Goal: Task Accomplishment & Management: Complete application form

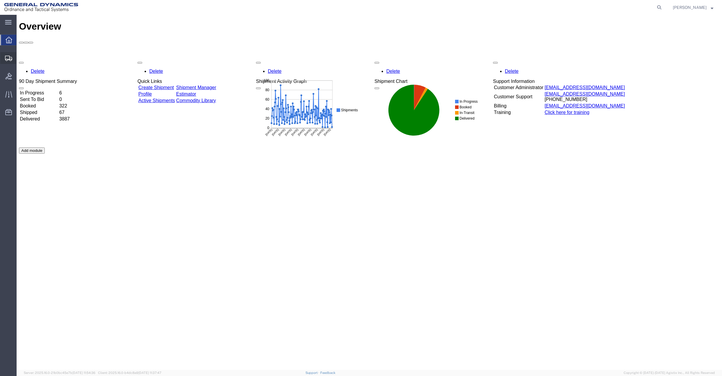
click at [0, 0] on span "Create Shipment" at bounding box center [0, 0] width 0 height 0
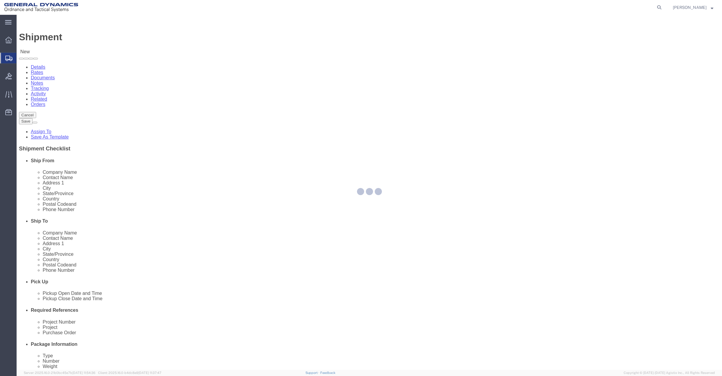
select select
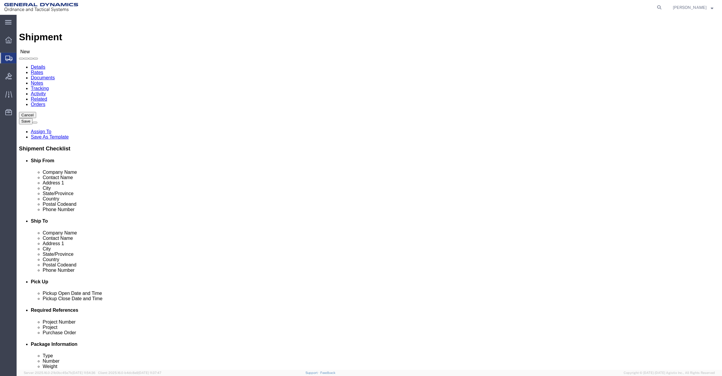
click input "text"
type input "Cor"
click p "- General Dynamics - OTS - ([PERSON_NAME]) 19850 IH 635, Mesquite, [GEOGRAPHIC_…"
select select "[GEOGRAPHIC_DATA]"
type input "[PERSON_NAME]"
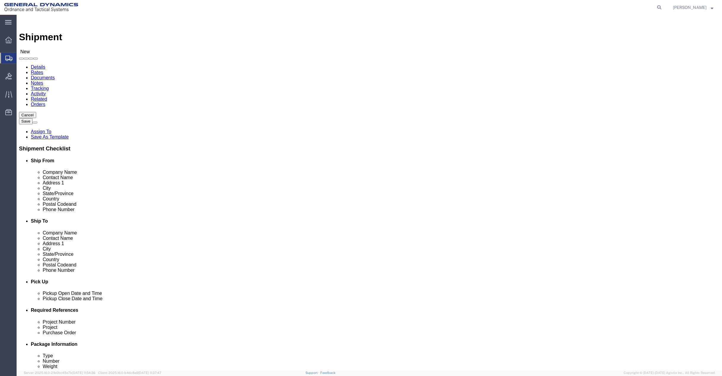
click input "text"
type input "[PERSON_NAME]"
drag, startPoint x: 409, startPoint y: 121, endPoint x: 386, endPoint y: 121, distance: 23.4
click div "Contact Name [PERSON_NAME] [PERSON_NAME] - General Dynamics - OTS - ([PERSON_NA…"
click input "text"
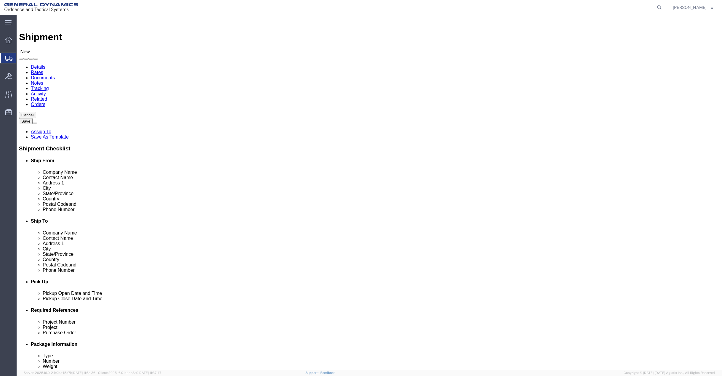
type input "P"
click input "text"
type input "M"
type input "l"
type input "[PERSON_NAME]"
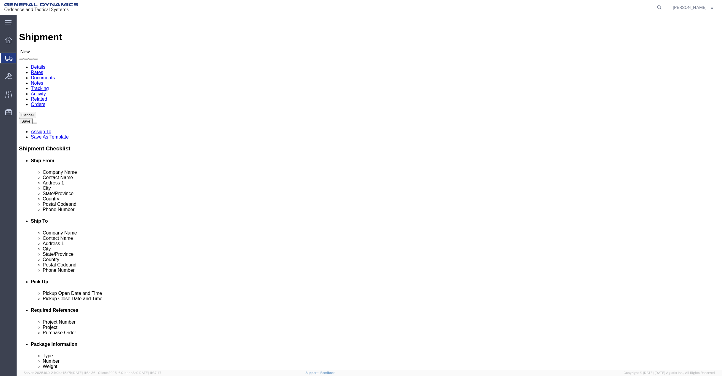
click p "- Polaris Laboratories - ([PERSON_NAME]) [STREET_ADDRESS][PERSON_NAME]"
select select "[GEOGRAPHIC_DATA]"
type input "[PERSON_NAME]"
click div
click input "text"
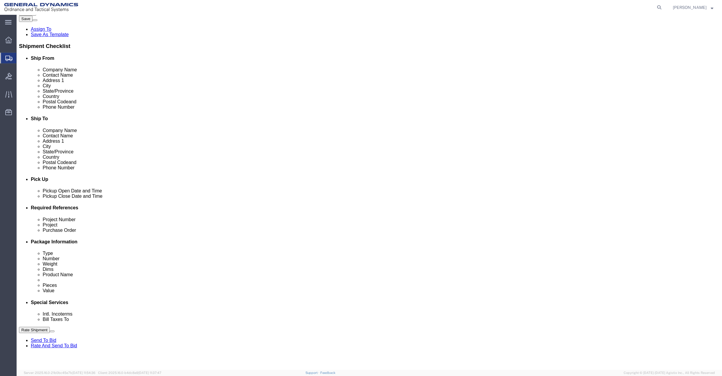
scroll to position [118, 0]
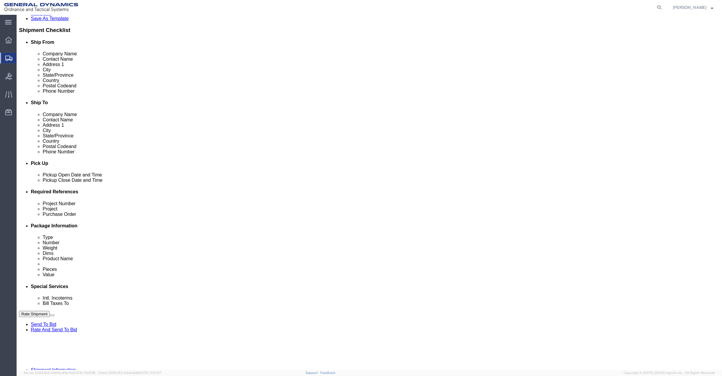
type input "[PHONE_NUMBER]"
click div "[DATE] 10:00 AM"
type input "12:00 PM"
click button "Apply"
click div "[DATE] 1:00 PM"
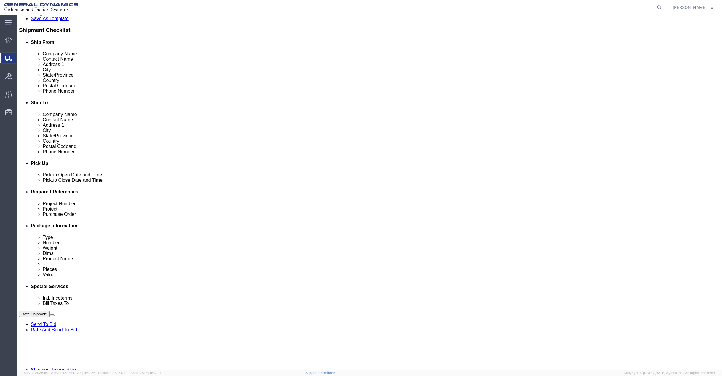
type input "4:00 PM"
click button "Apply"
click input "text"
type input "50SOO"
type input "na"
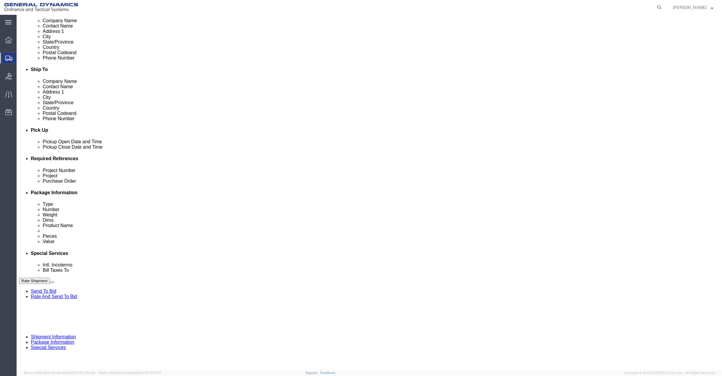
scroll to position [153, 0]
type input "na"
click button "Continue"
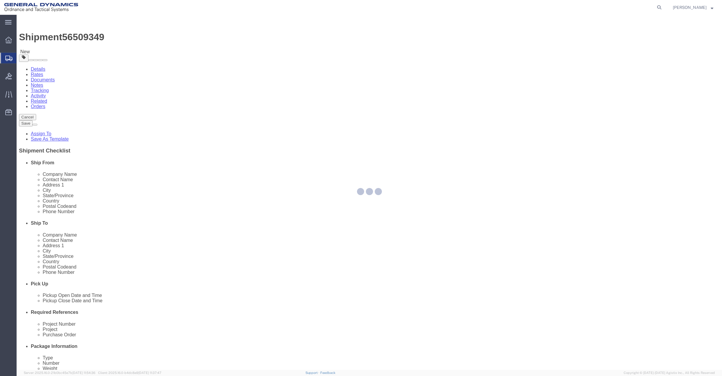
select select "CBOX"
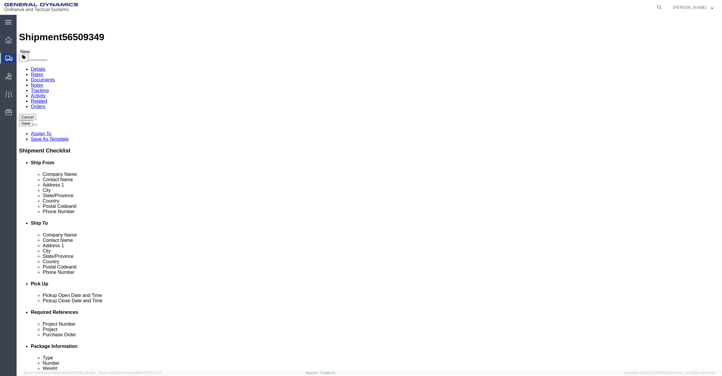
click input "text"
type input "9"
type input "8"
type input "4"
drag, startPoint x: 120, startPoint y: 140, endPoint x: 78, endPoint y: 138, distance: 41.5
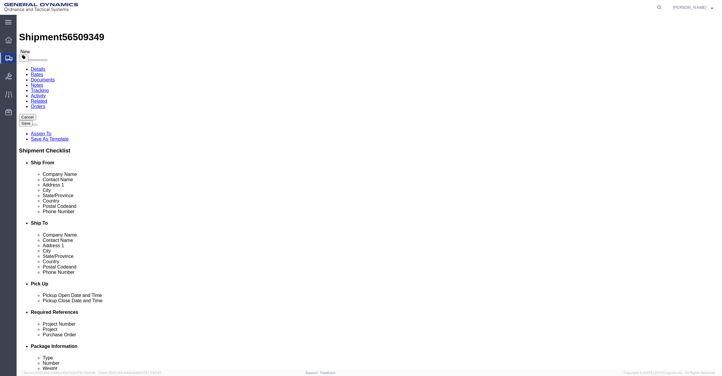
click div "Weight 0.00 Select kgs lbs Ship. t°"
type input "8"
click link "Add Content"
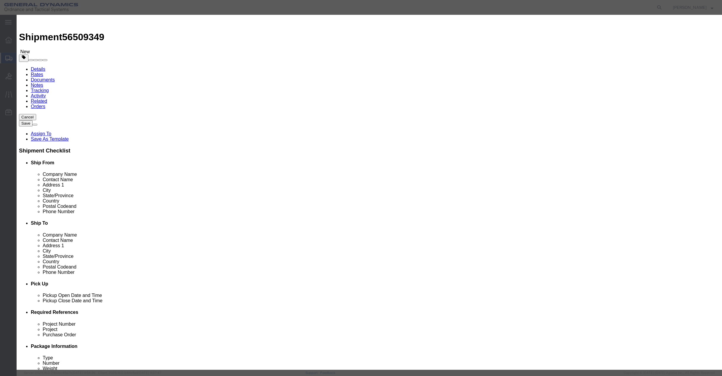
click input "text"
click input "[PERSON_NAME]"
type input "sampels"
click input "0"
type input "01"
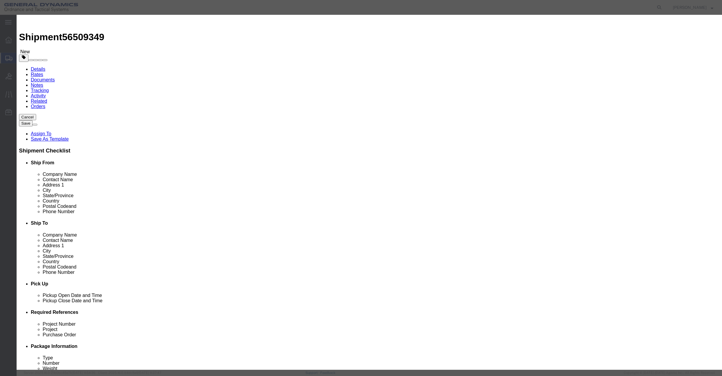
click input "text"
type input "500"
click select "Select 50 55 60 65 70 85 92.5 100 125 175 250 300 400"
select select "50"
click select "Select 50 55 60 65 70 85 92.5 100 125 175 250 300 400"
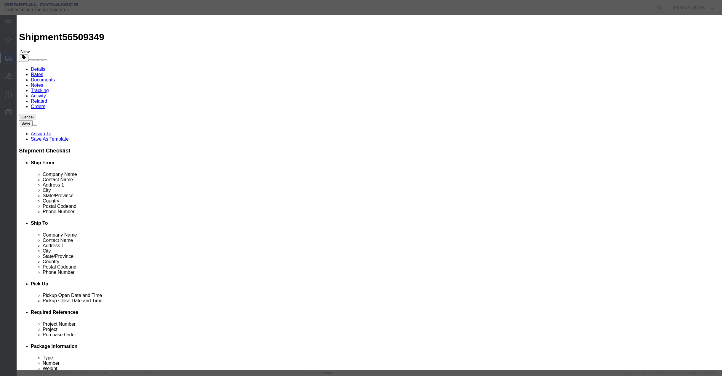
click button "Save & Close"
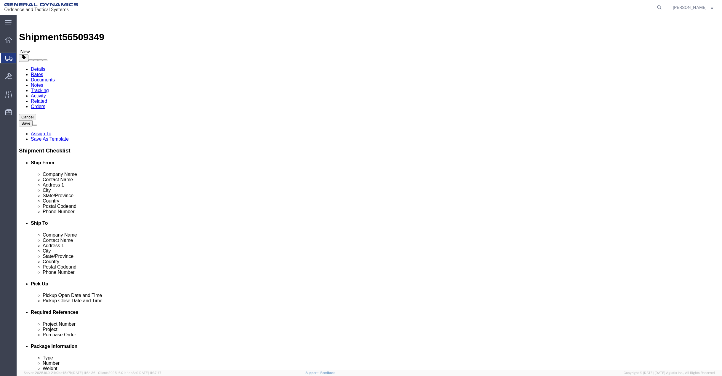
click button "Continue"
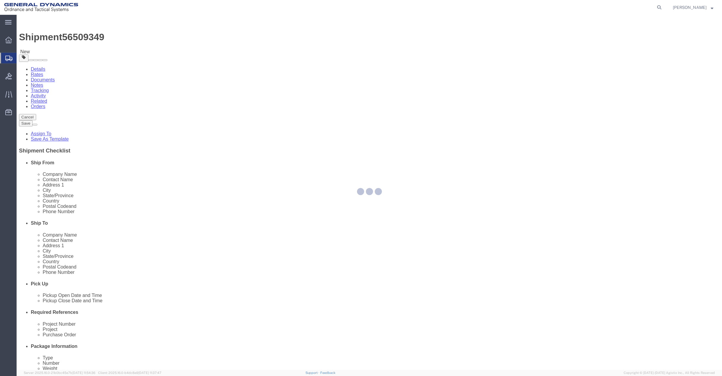
select select
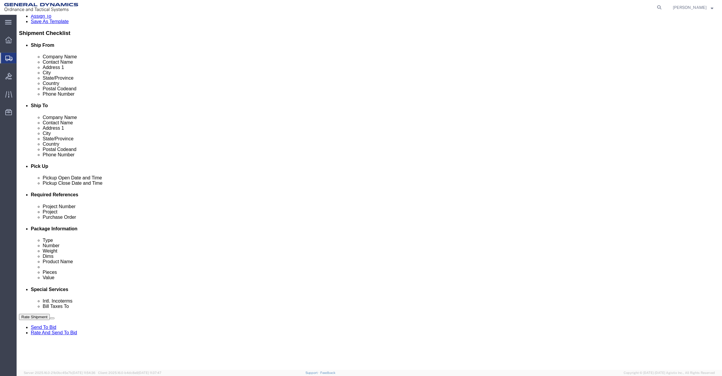
scroll to position [118, 0]
click select "Select Buyer Cost Center Department Operations Number Order Number Sales Person"
select select "DEPARTMENT"
click select "Select Buyer Cost Center Department Operations Number Order Number Sales Person"
click select "Select [GEOGRAPHIC_DATA] [GEOGRAPHIC_DATA] [GEOGRAPHIC_DATA] [GEOGRAPHIC_DATA] …"
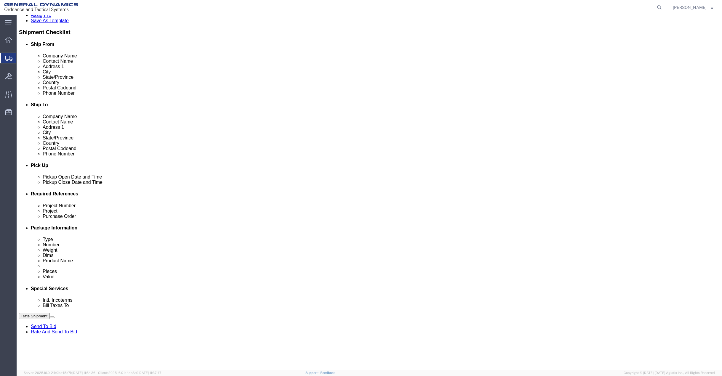
select select "1923981"
click select "Select [GEOGRAPHIC_DATA] [GEOGRAPHIC_DATA] [GEOGRAPHIC_DATA] [GEOGRAPHIC_DATA] …"
click select "Select DHL FedEx Express UPS"
select select "FedEx Express"
click select "Select DHL FedEx Express UPS"
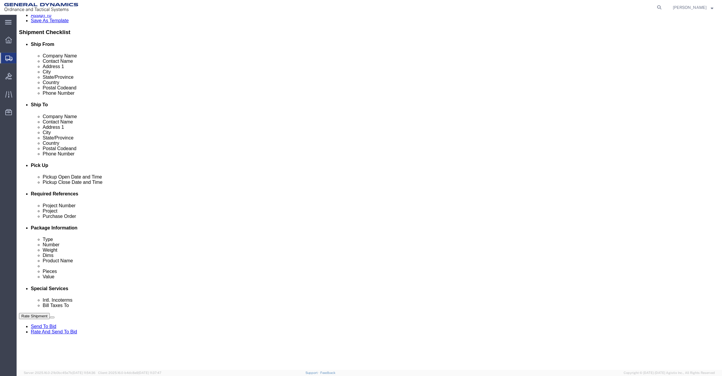
click input "text"
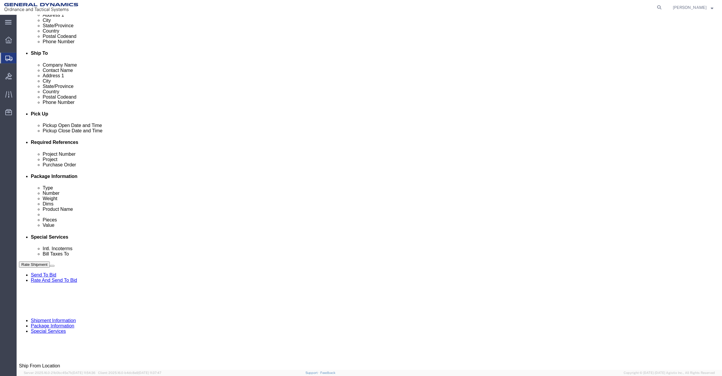
scroll to position [178, 0]
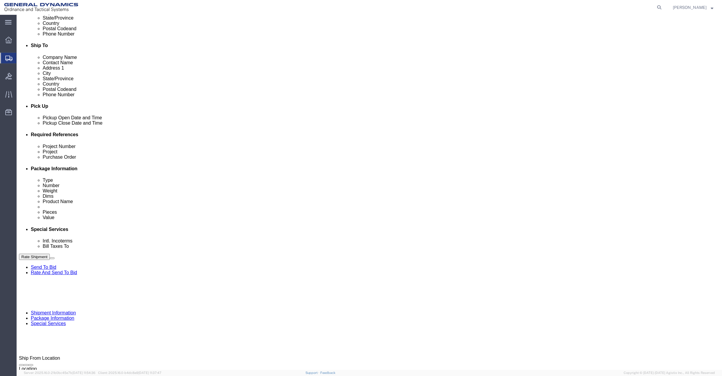
type input "201518662"
drag, startPoint x: 128, startPoint y: 265, endPoint x: 67, endPoint y: 269, distance: 61.4
click div "Address 1 [STREET_ADDRESS]"
type input "PO BOX 51050"
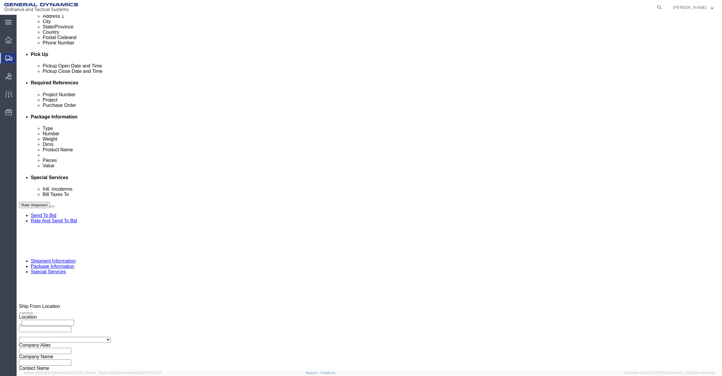
scroll to position [237, 0]
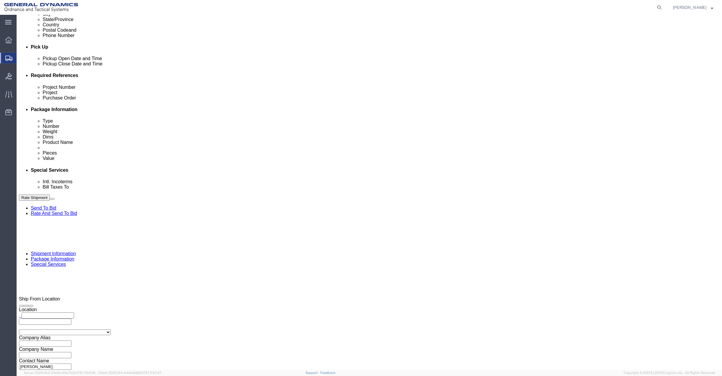
click button "Rate Shipment"
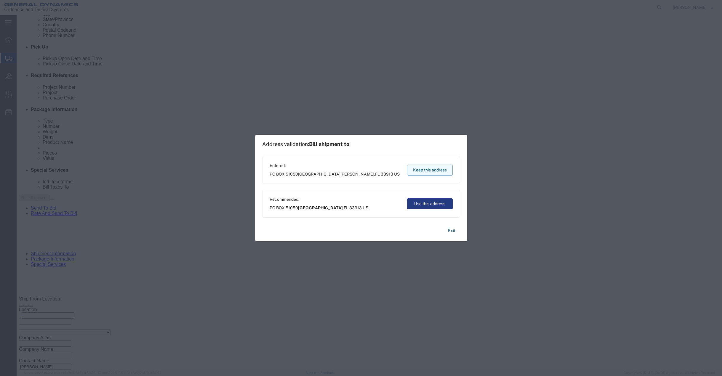
click at [433, 171] on button "Keep this address" at bounding box center [430, 170] width 46 height 11
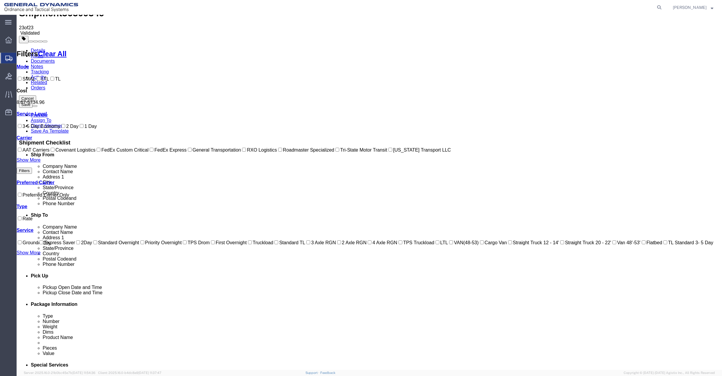
scroll to position [0, 0]
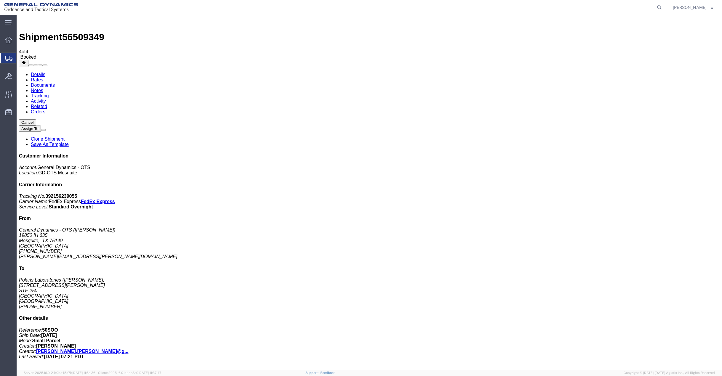
click at [37, 72] on link "Details" at bounding box center [38, 74] width 15 height 5
click link "Schedule pickup request"
